Goal: Transaction & Acquisition: Purchase product/service

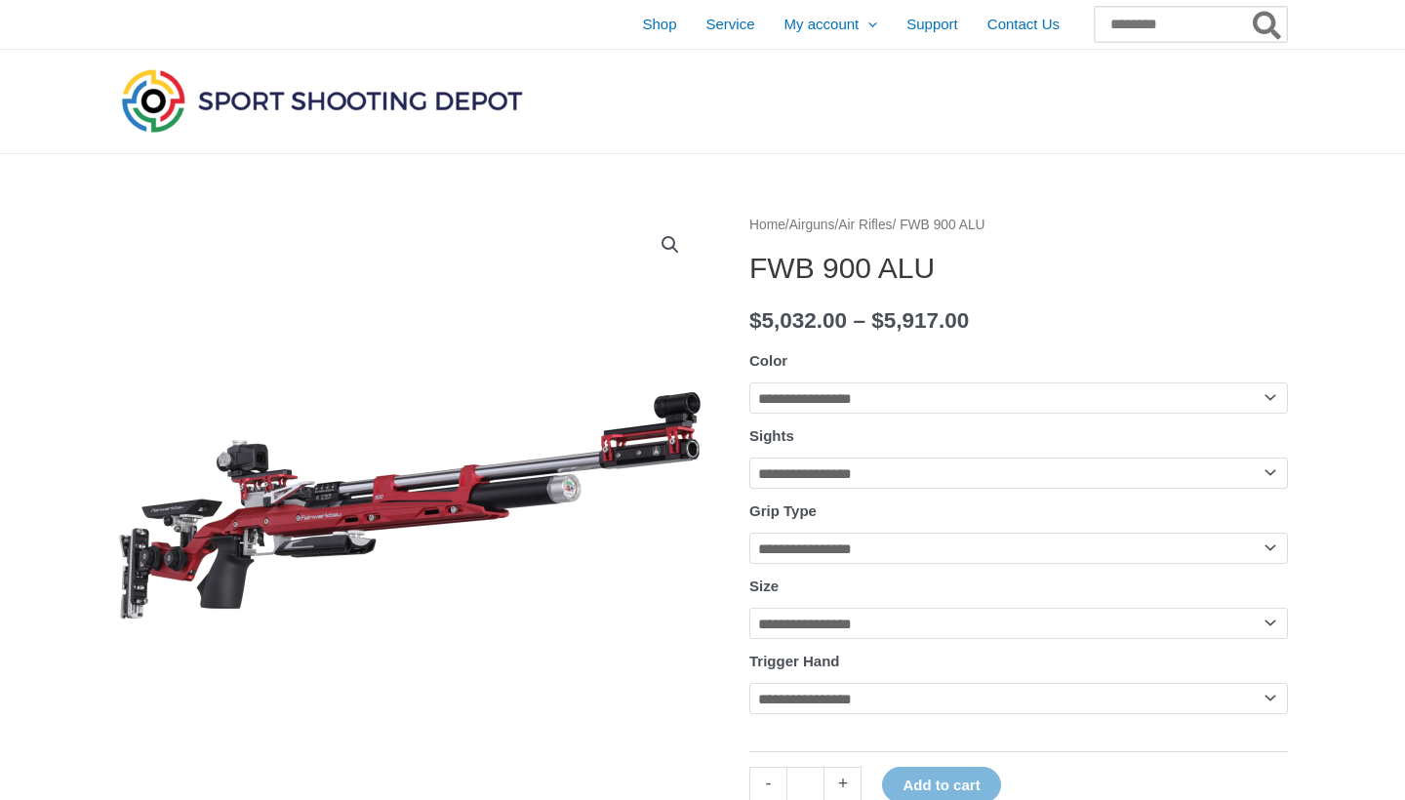
click at [1150, 21] on input "Search for:" at bounding box center [1191, 24] width 192 height 35
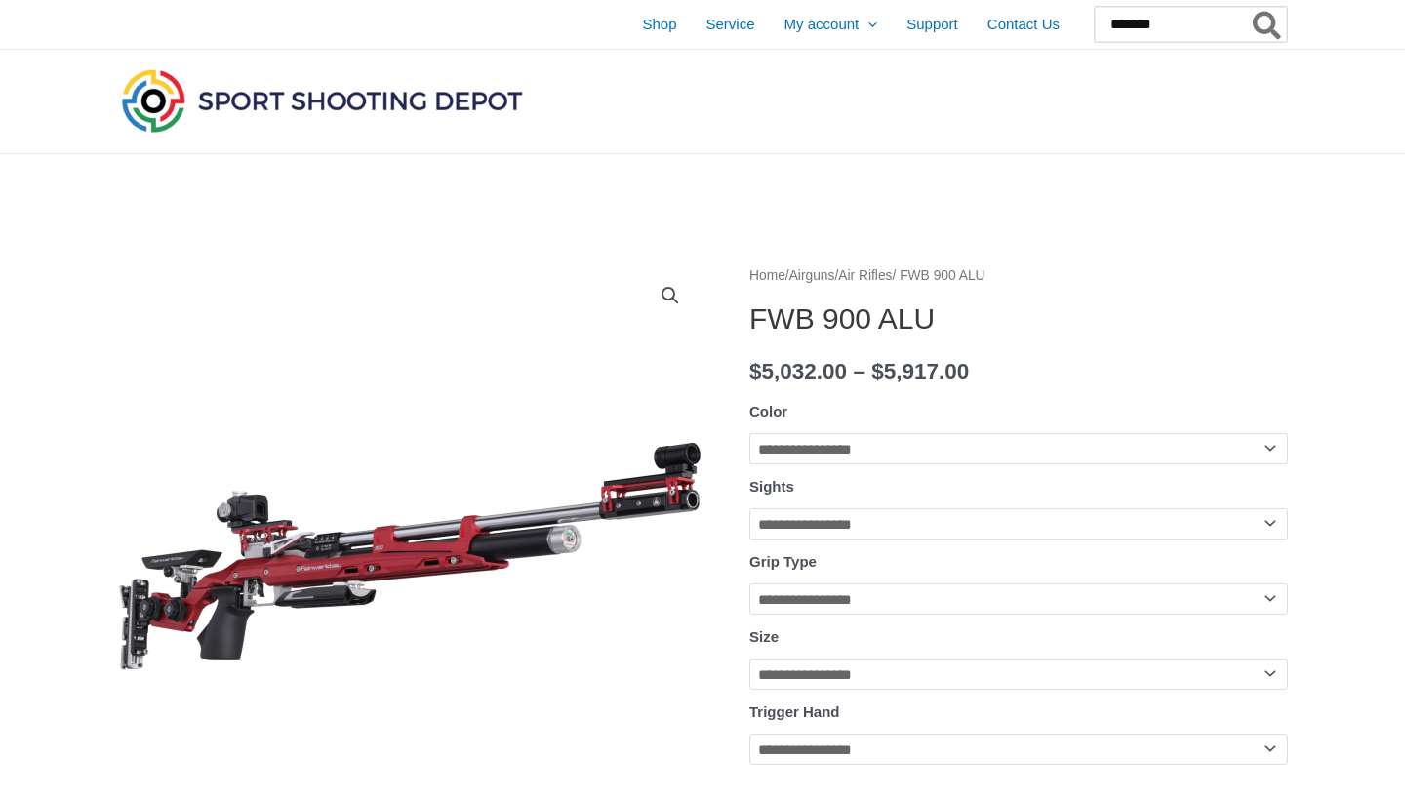
type input "*******"
click at [1268, 24] on button "Search" at bounding box center [1268, 24] width 38 height 35
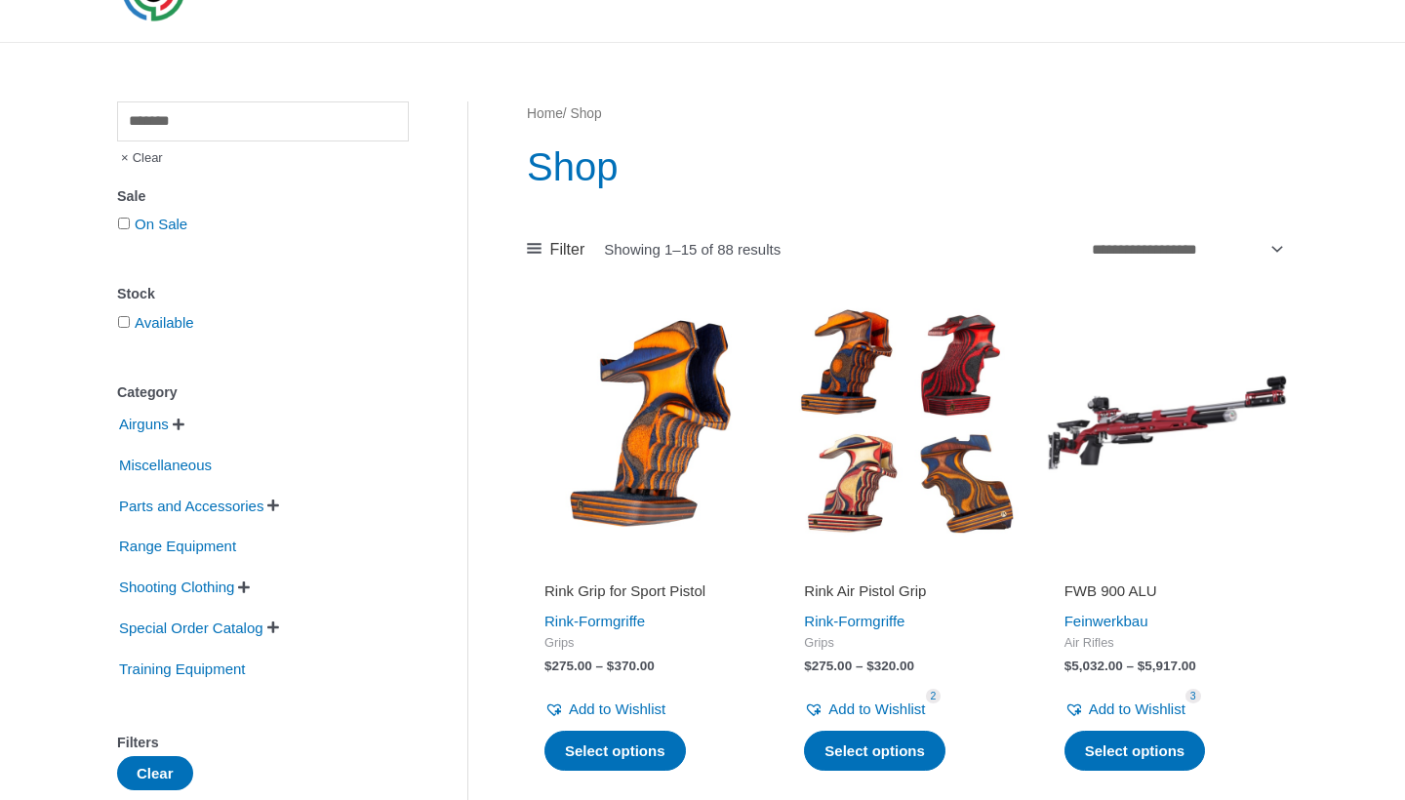
scroll to position [116, 0]
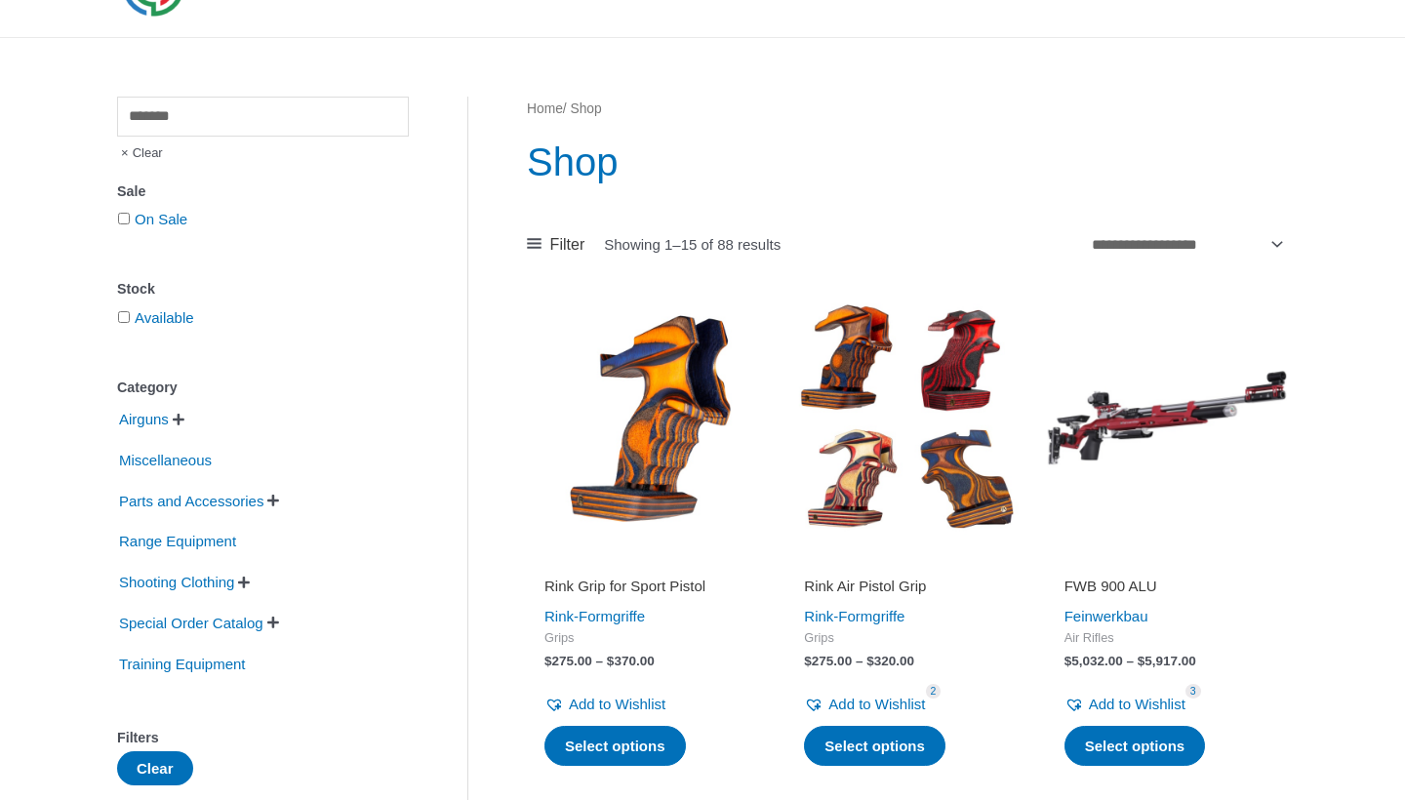
click at [183, 421] on span "" at bounding box center [179, 420] width 12 height 14
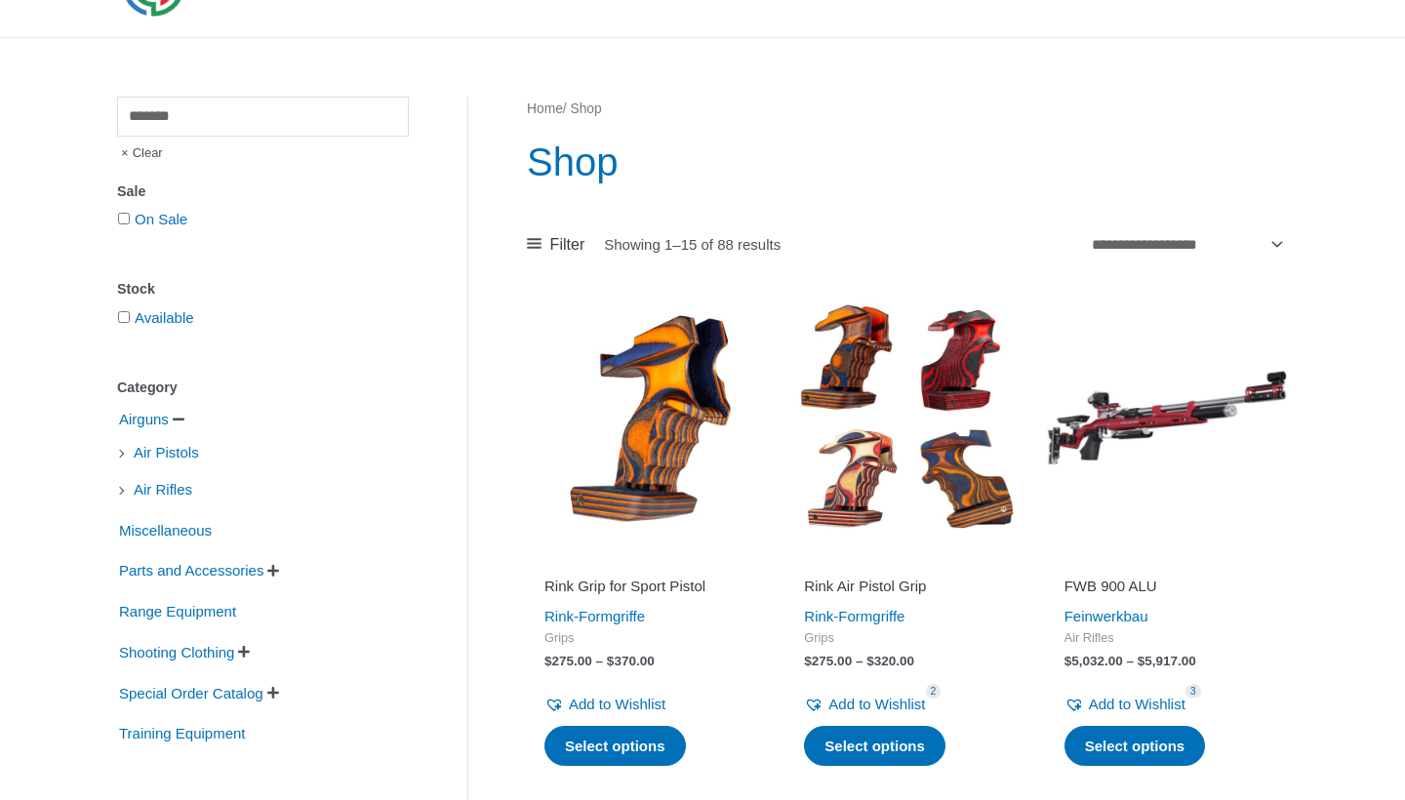
click at [119, 492] on li "Air Rifles" at bounding box center [263, 489] width 292 height 33
click at [122, 492] on li "Air Rifles" at bounding box center [263, 489] width 292 height 33
click at [125, 490] on li "Air Rifles" at bounding box center [263, 489] width 292 height 33
click at [279, 570] on span "" at bounding box center [273, 571] width 12 height 14
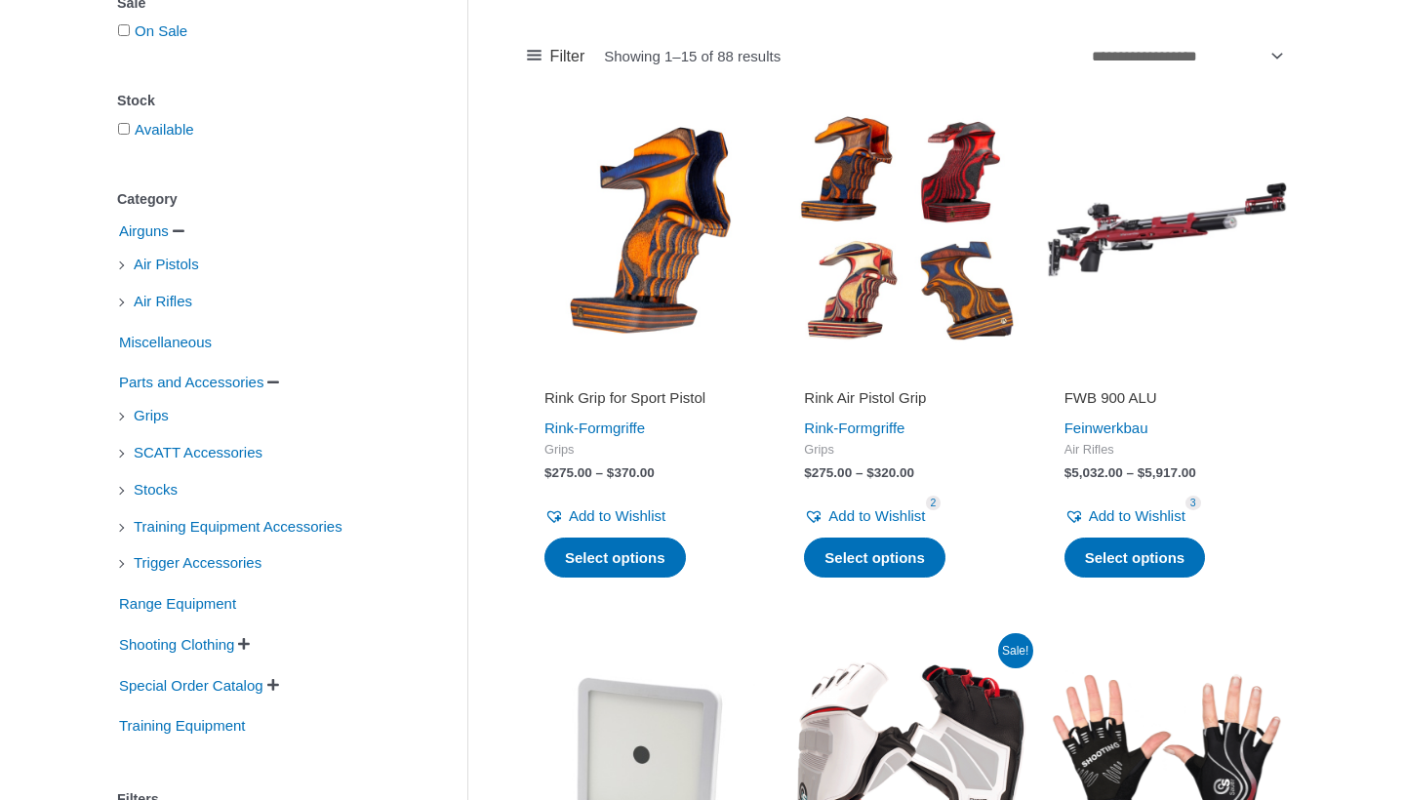
scroll to position [315, 0]
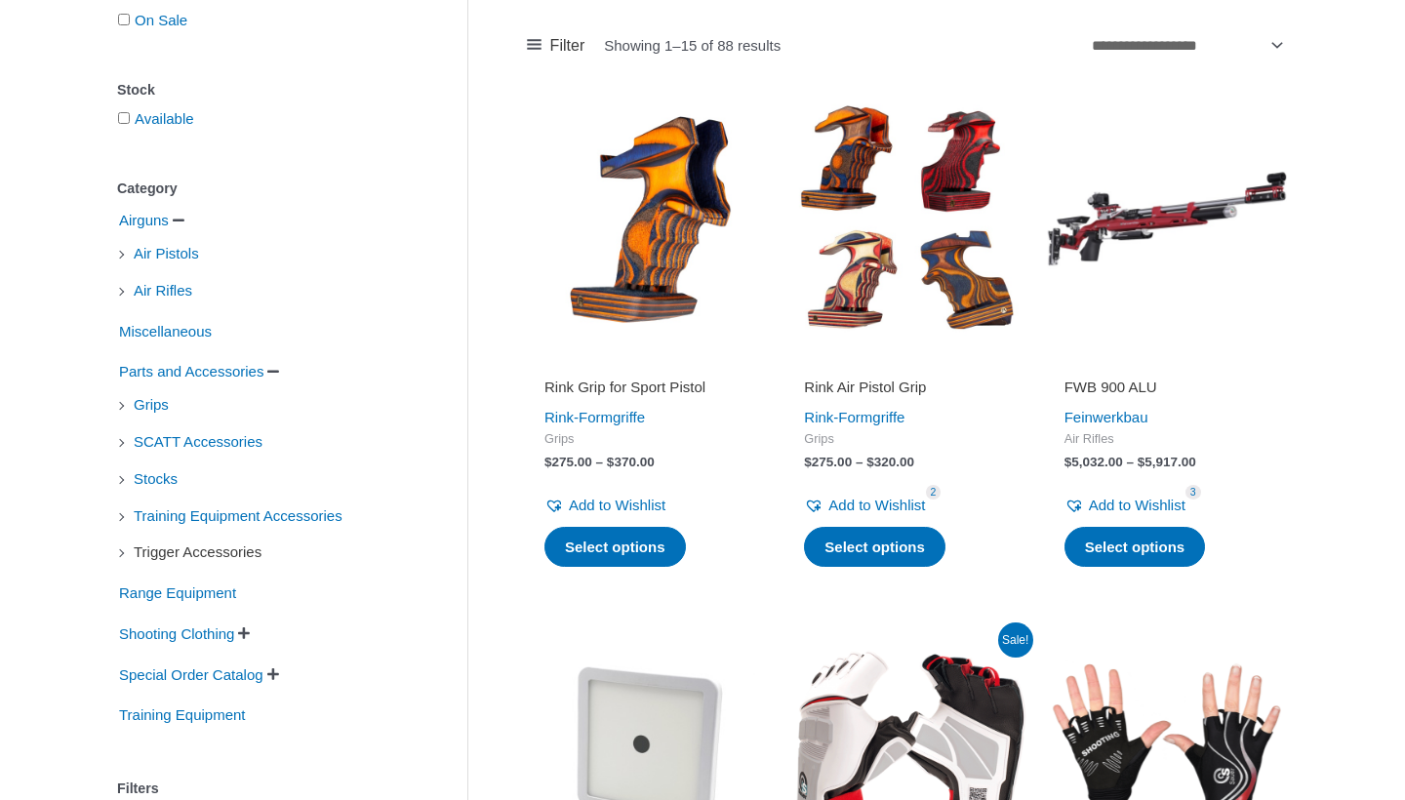
click at [142, 558] on span "Trigger Accessories" at bounding box center [198, 552] width 132 height 33
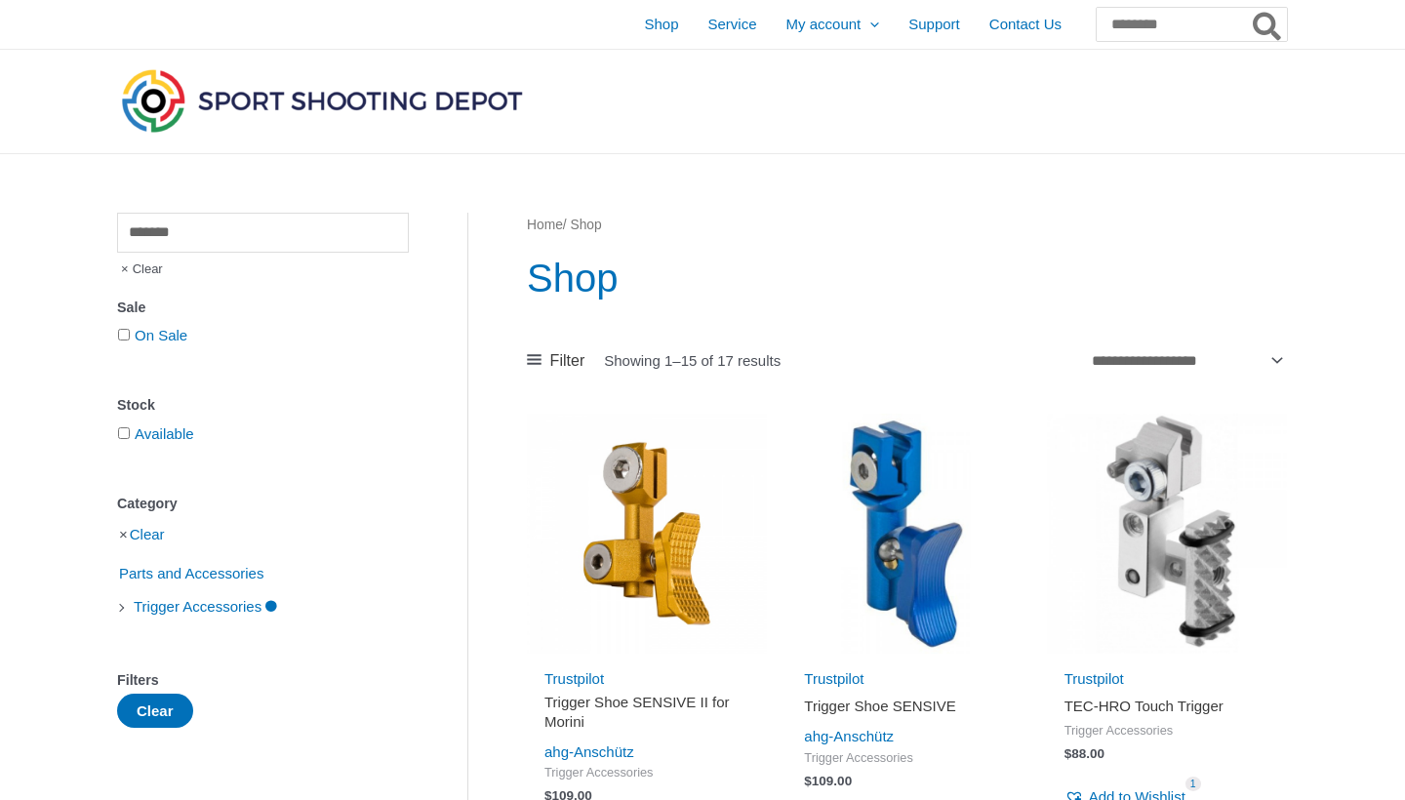
click at [122, 608] on li "Trigger Accessories" at bounding box center [263, 606] width 292 height 33
click at [123, 611] on li "Trigger Accessories" at bounding box center [263, 606] width 292 height 33
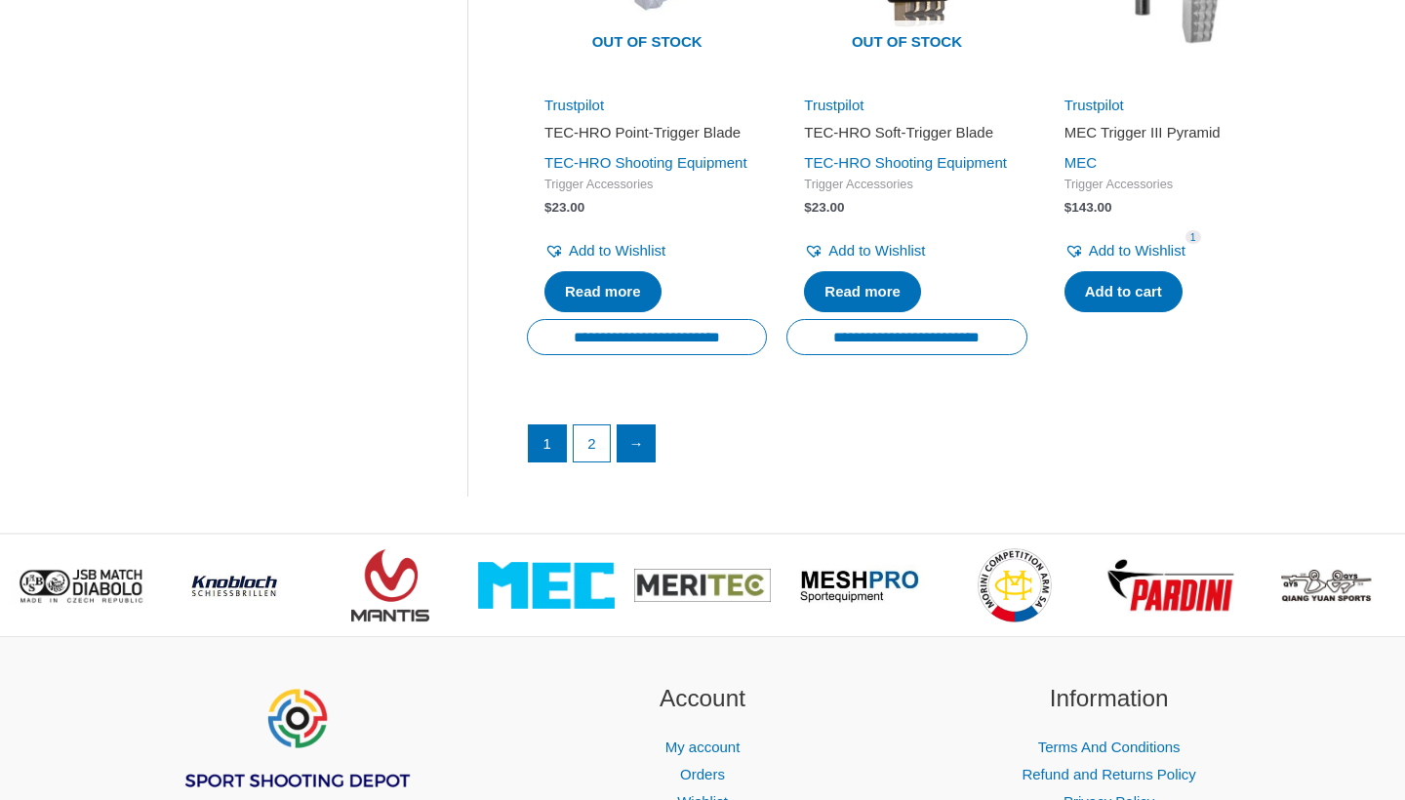
scroll to position [2870, 0]
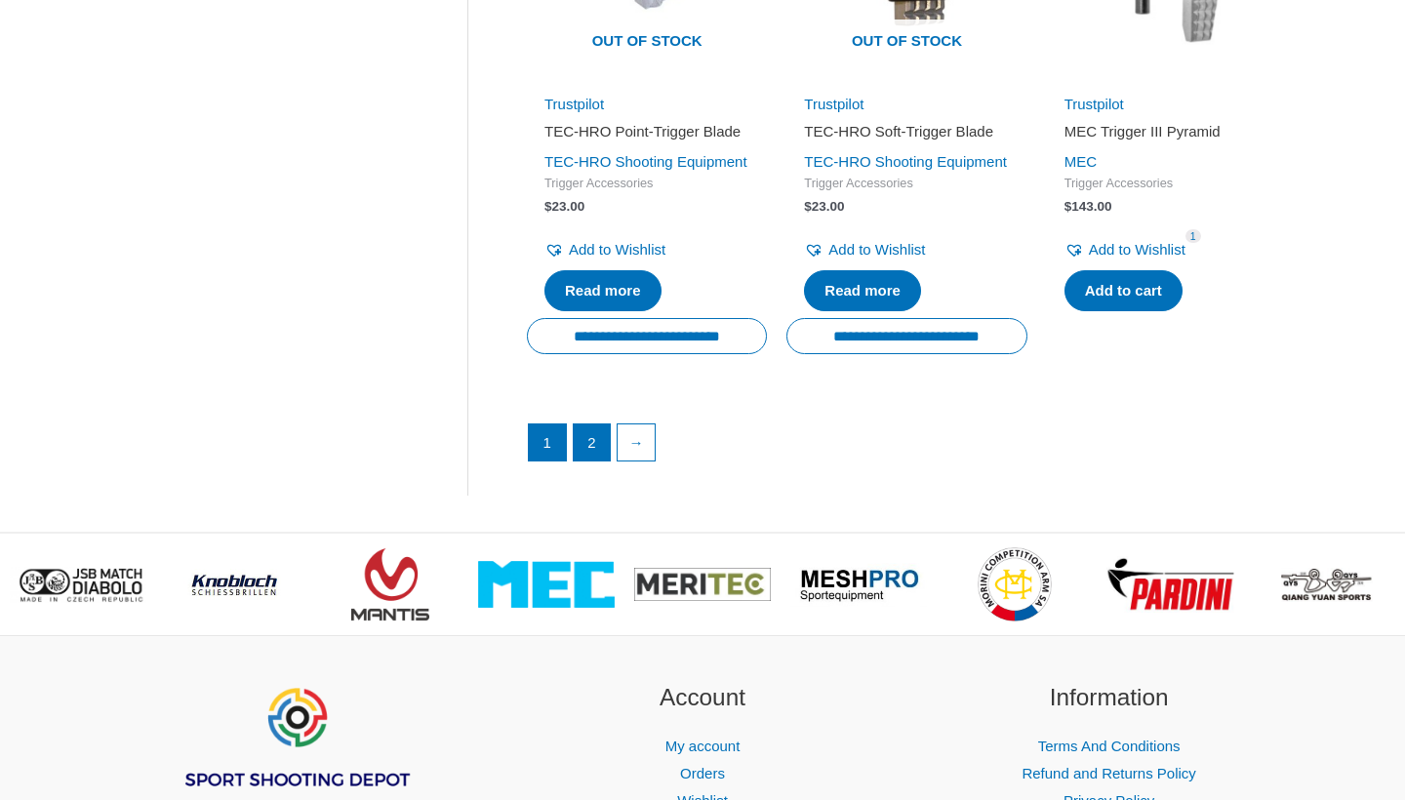
click at [597, 462] on link "2" at bounding box center [592, 443] width 37 height 37
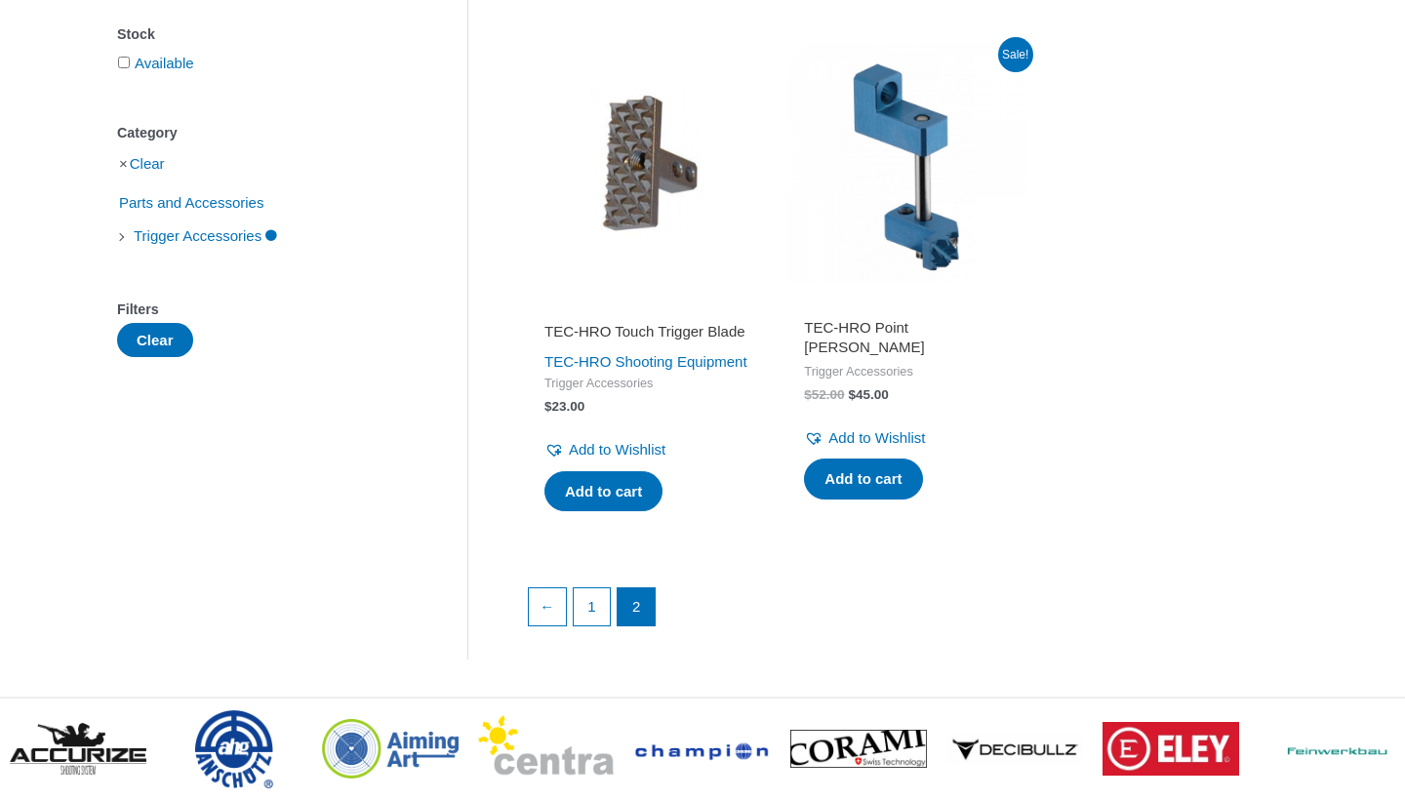
scroll to position [326, 0]
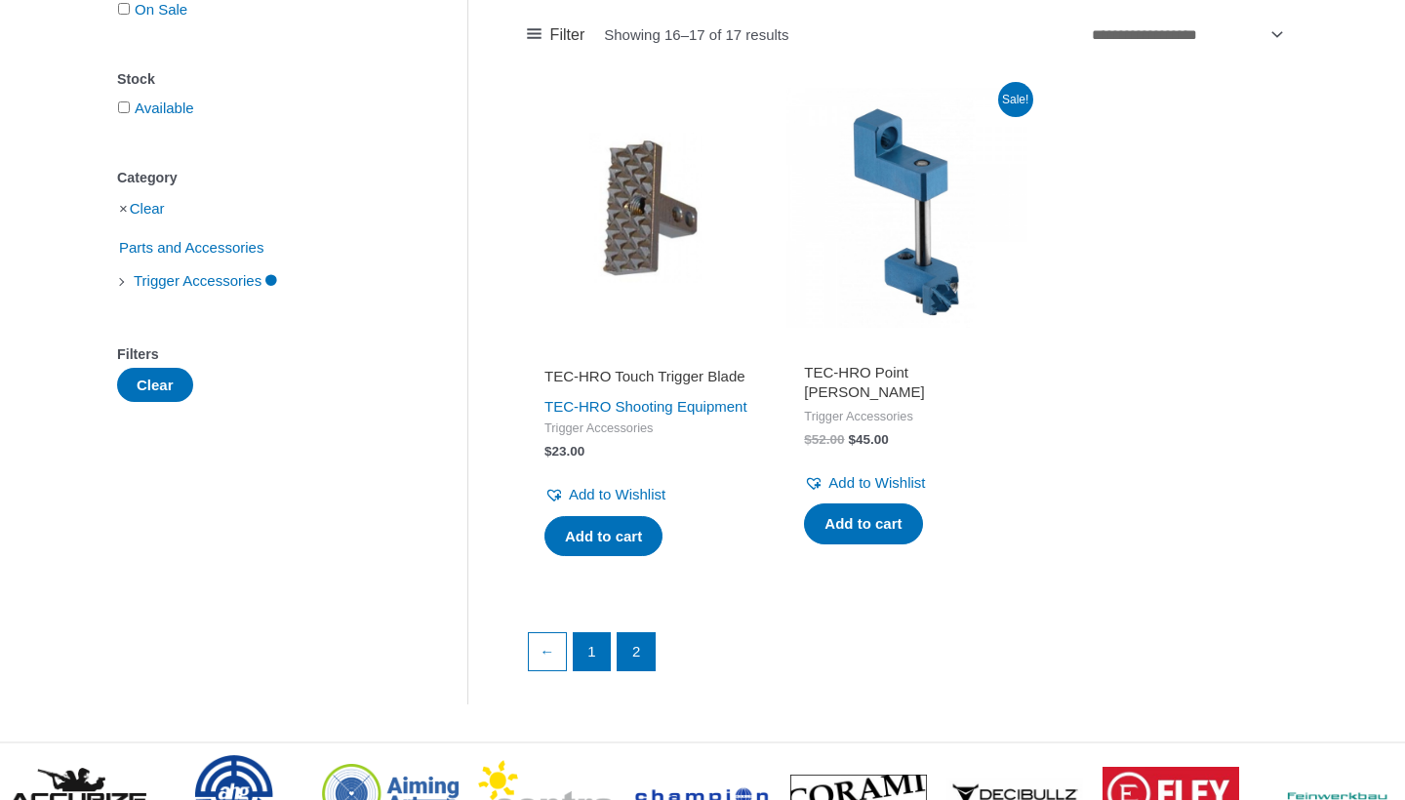
click at [602, 670] on link "1" at bounding box center [592, 651] width 37 height 37
